Goal: Task Accomplishment & Management: Manage account settings

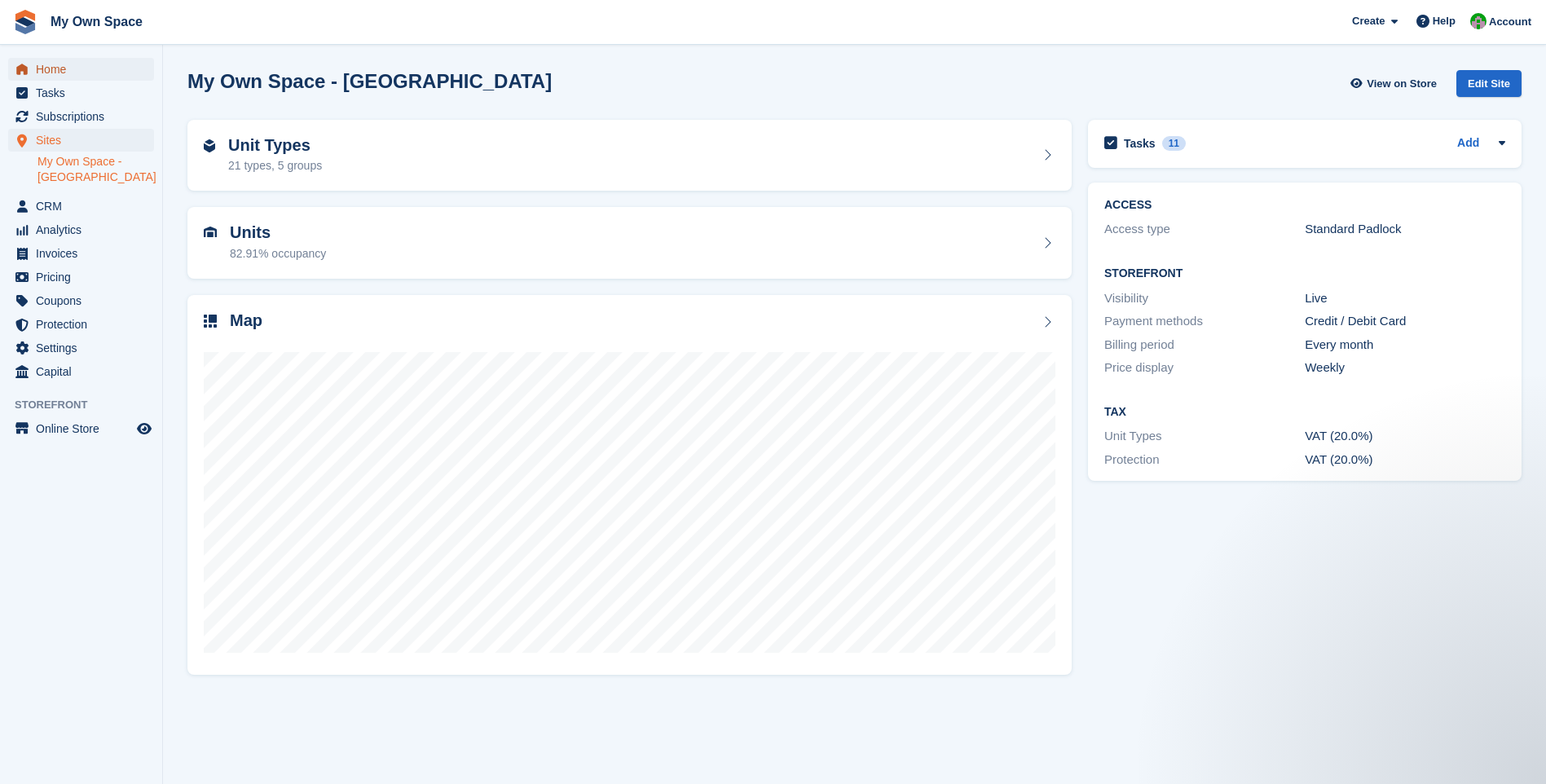
click at [44, 61] on span "Home" at bounding box center [85, 69] width 98 height 23
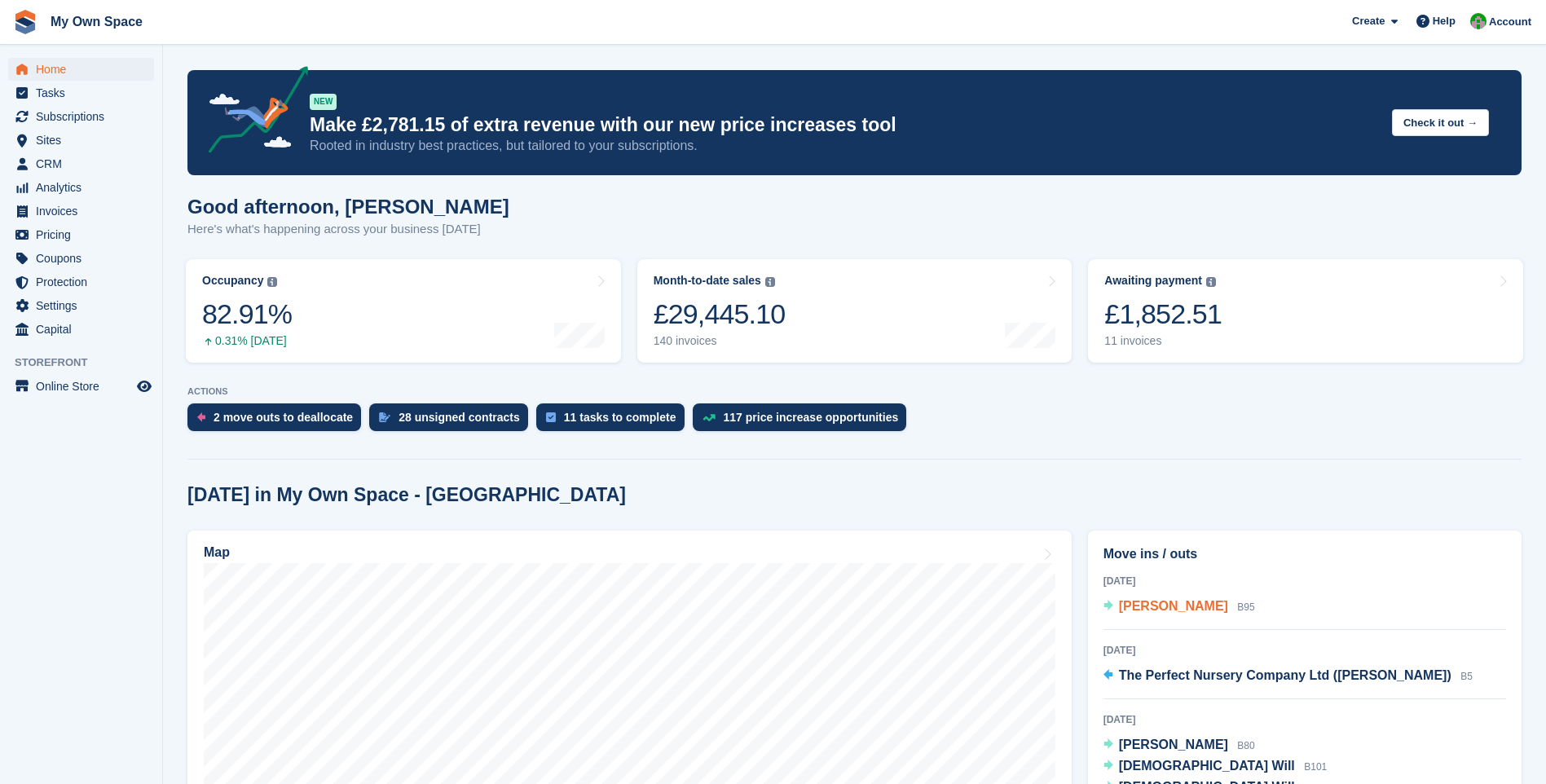
click at [1140, 604] on span "[PERSON_NAME]" at bounding box center [1174, 606] width 110 height 14
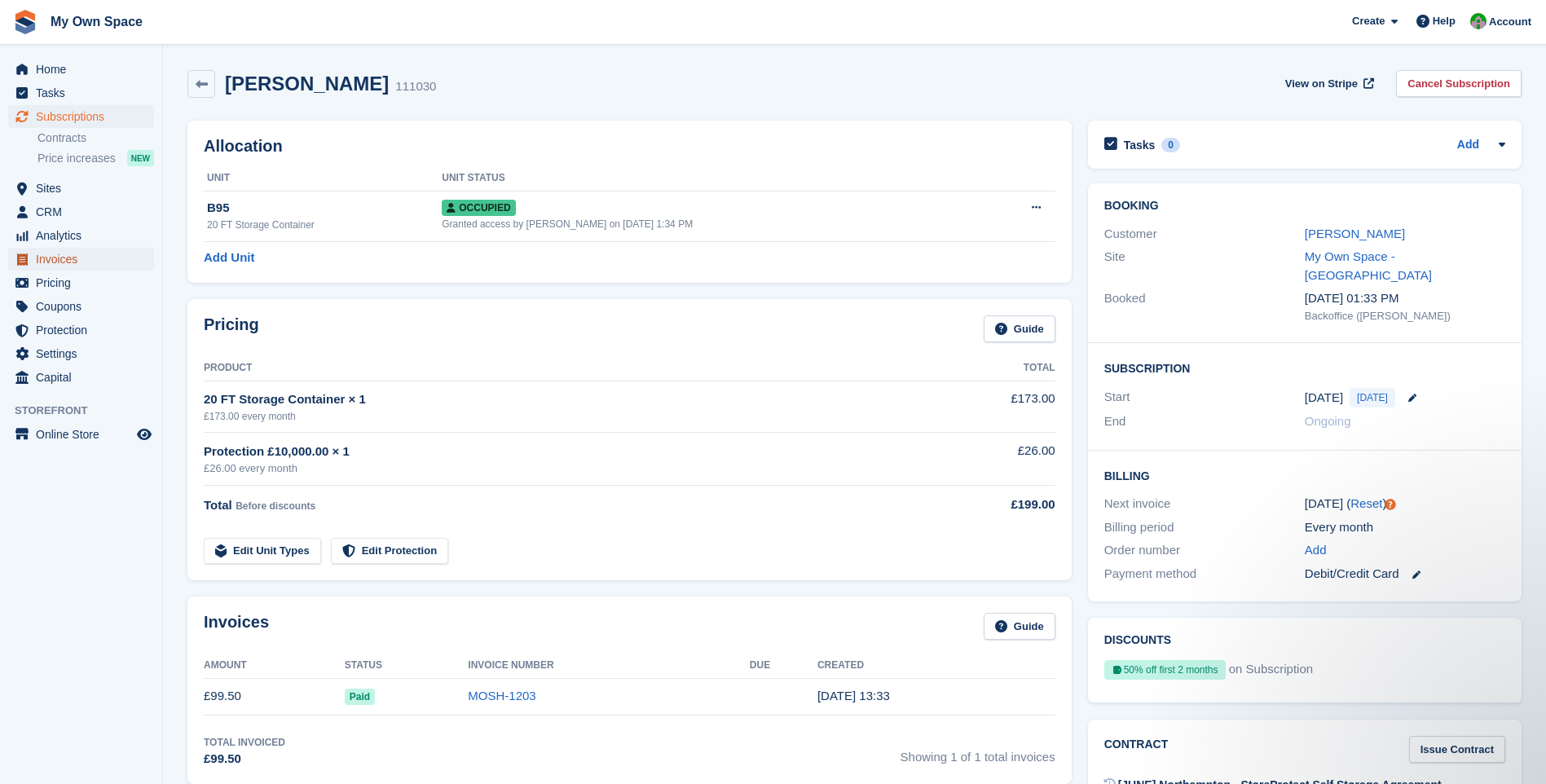
click at [56, 263] on span "Invoices" at bounding box center [85, 259] width 98 height 23
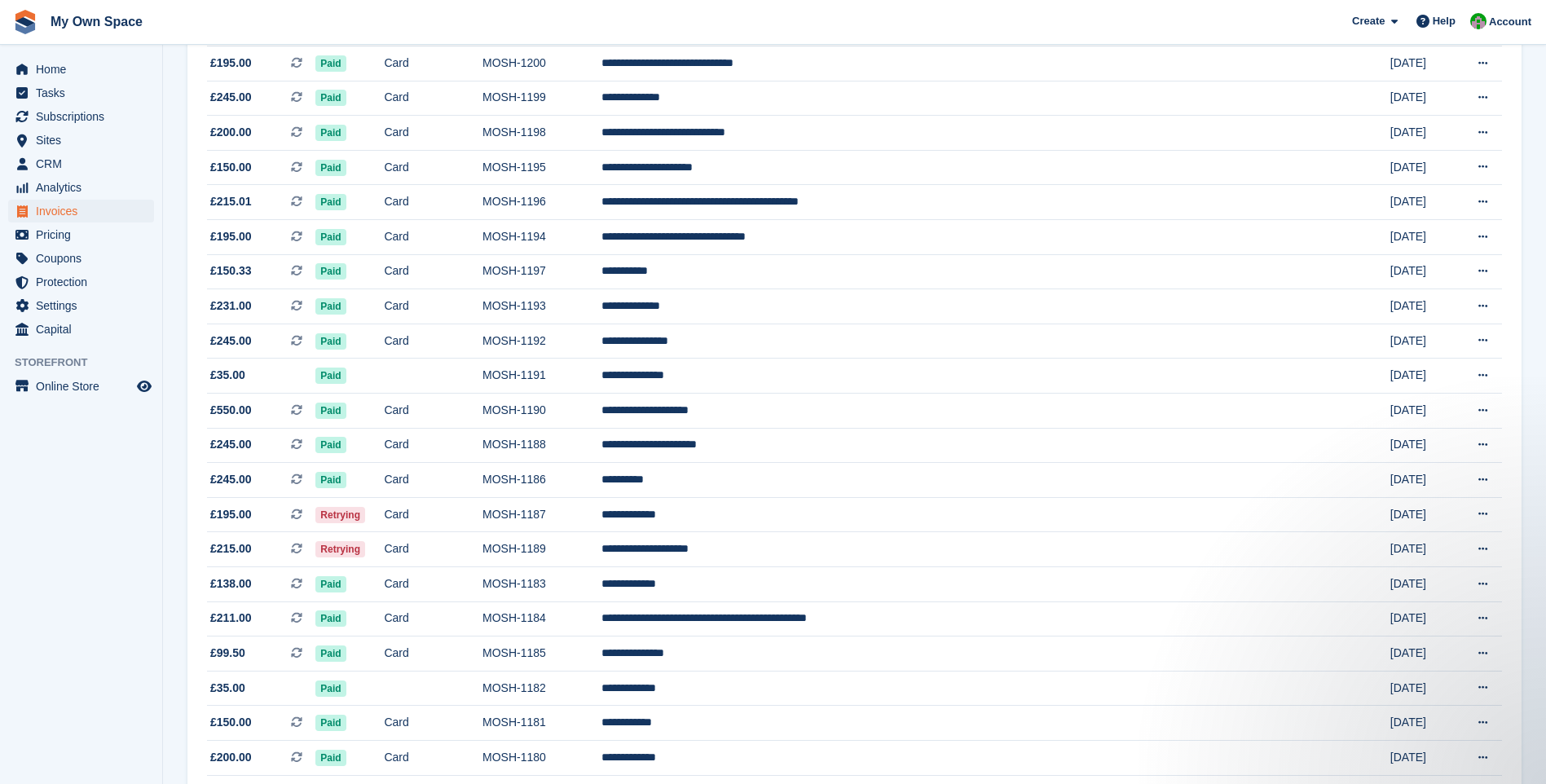
scroll to position [489, 0]
